Goal: Transaction & Acquisition: Purchase product/service

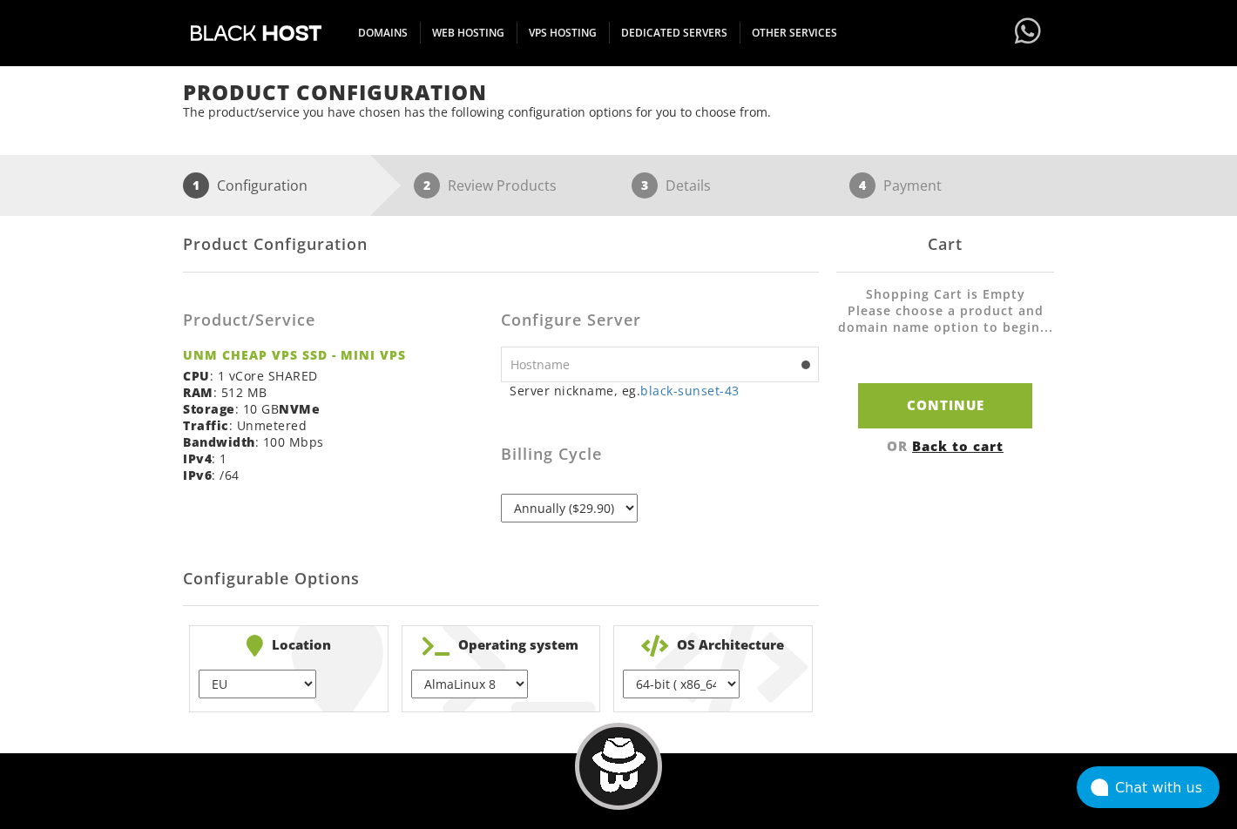
scroll to position [150, 0]
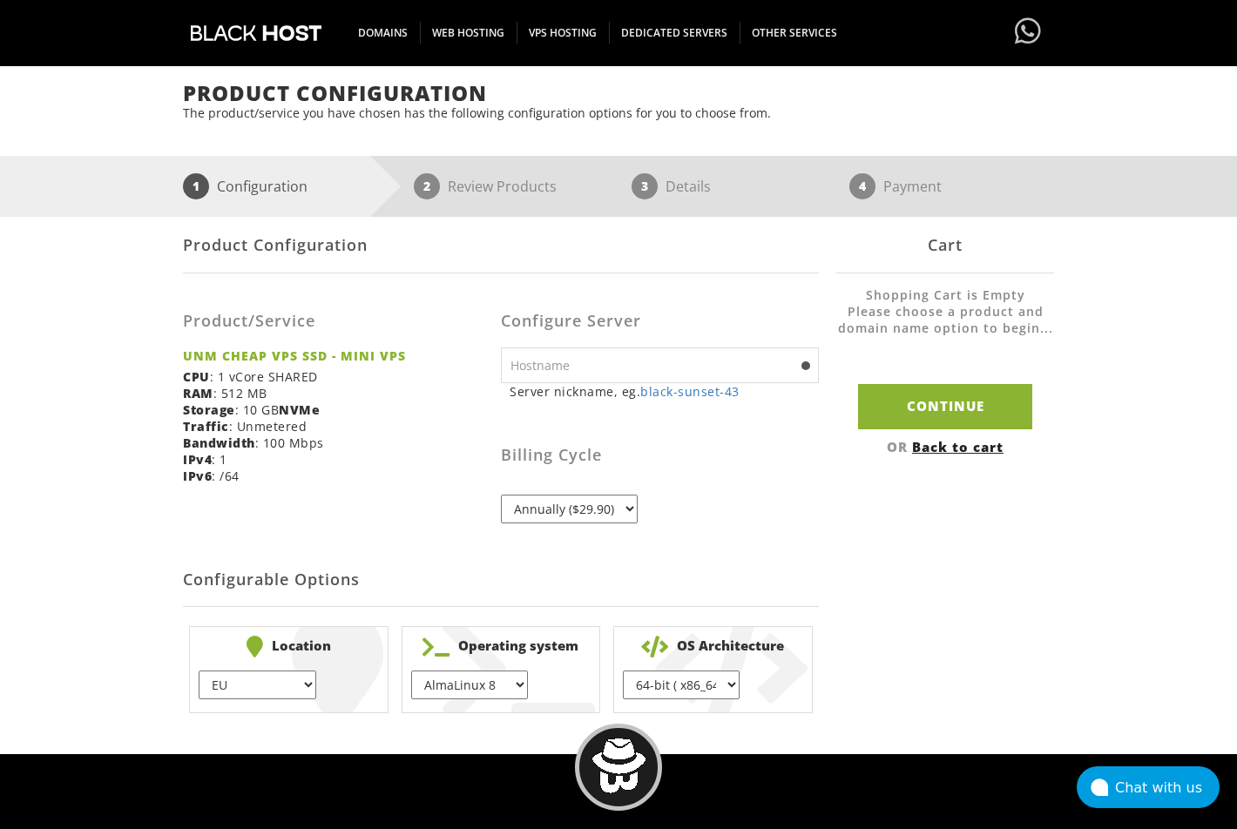
click at [482, 686] on select "AlmaLinux 8 } AlmaLinux 9 } AlmaLinux 10 } Rocky Linux 8 } CentOS 7 } CentOS 8 …" at bounding box center [469, 685] width 117 height 29
click at [411, 671] on select "AlmaLinux 8 } AlmaLinux 9 } AlmaLinux 10 } Rocky Linux 8 } CentOS 7 } CentOS 8 …" at bounding box center [469, 685] width 117 height 29
click at [923, 533] on div "Product Configuration Product/Service UNM CHEAP VPS SSD - MINI VPS CPU : 1 vCor…" at bounding box center [618, 468] width 871 height 503
click at [599, 516] on select "Annually ($29.90)" at bounding box center [569, 509] width 137 height 29
click at [924, 525] on div "Product Configuration Product/Service UNM CHEAP VPS SSD - MINI VPS CPU : 1 vCor…" at bounding box center [618, 468] width 871 height 503
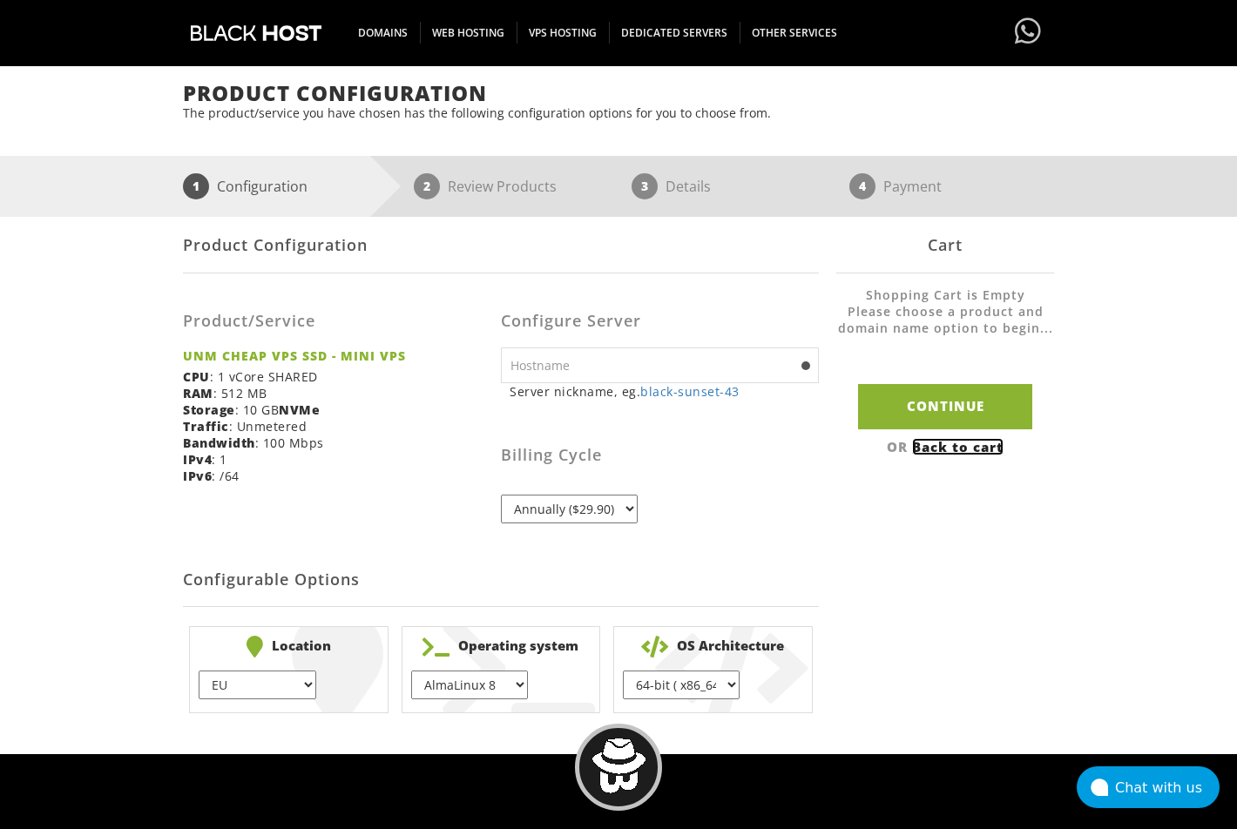
click at [953, 449] on link "Back to cart" at bounding box center [957, 446] width 91 height 17
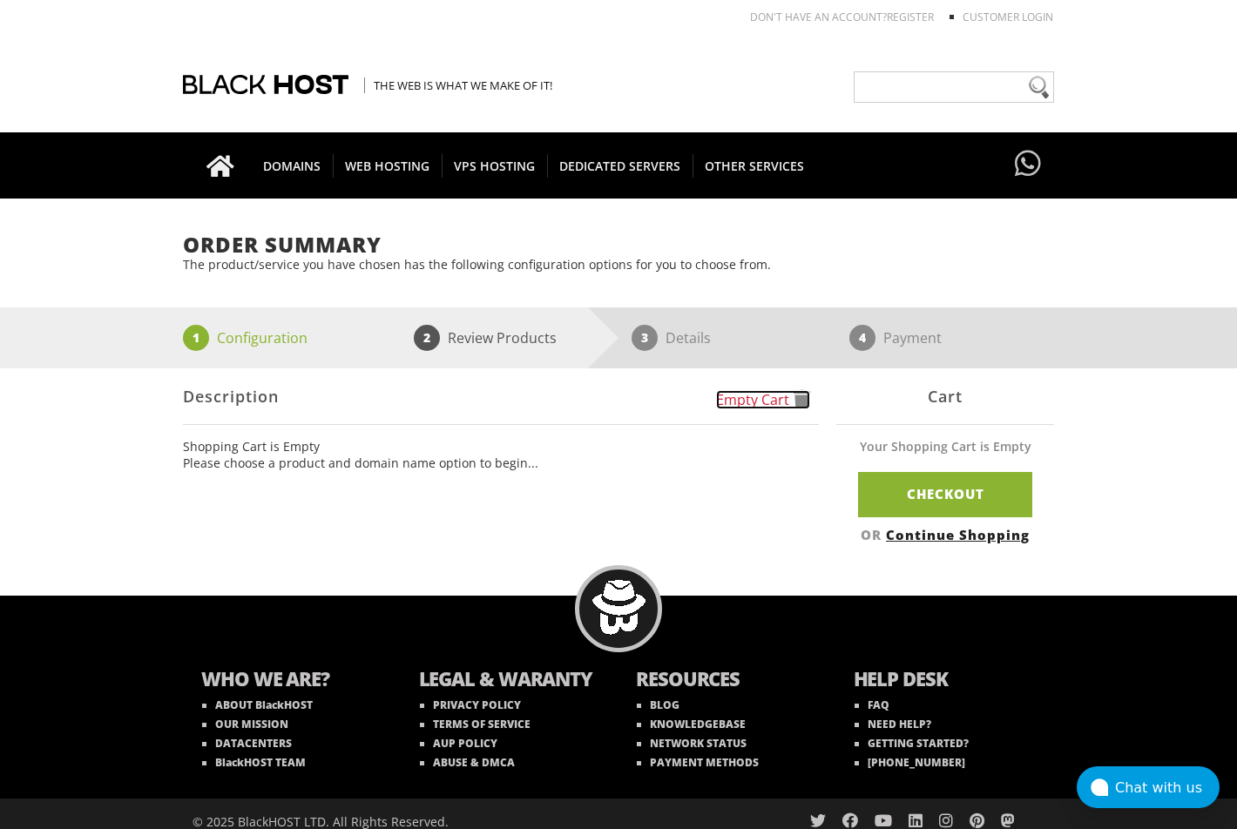
click at [786, 406] on link "Empty Cart" at bounding box center [763, 399] width 94 height 19
click at [79, 274] on div "Order Summary The product/service you have chosen has the following configurati…" at bounding box center [618, 392] width 1237 height 319
click at [1146, 416] on div "Order Summary The product/service you have chosen has the following configurati…" at bounding box center [618, 392] width 1237 height 319
